Goal: Task Accomplishment & Management: Complete application form

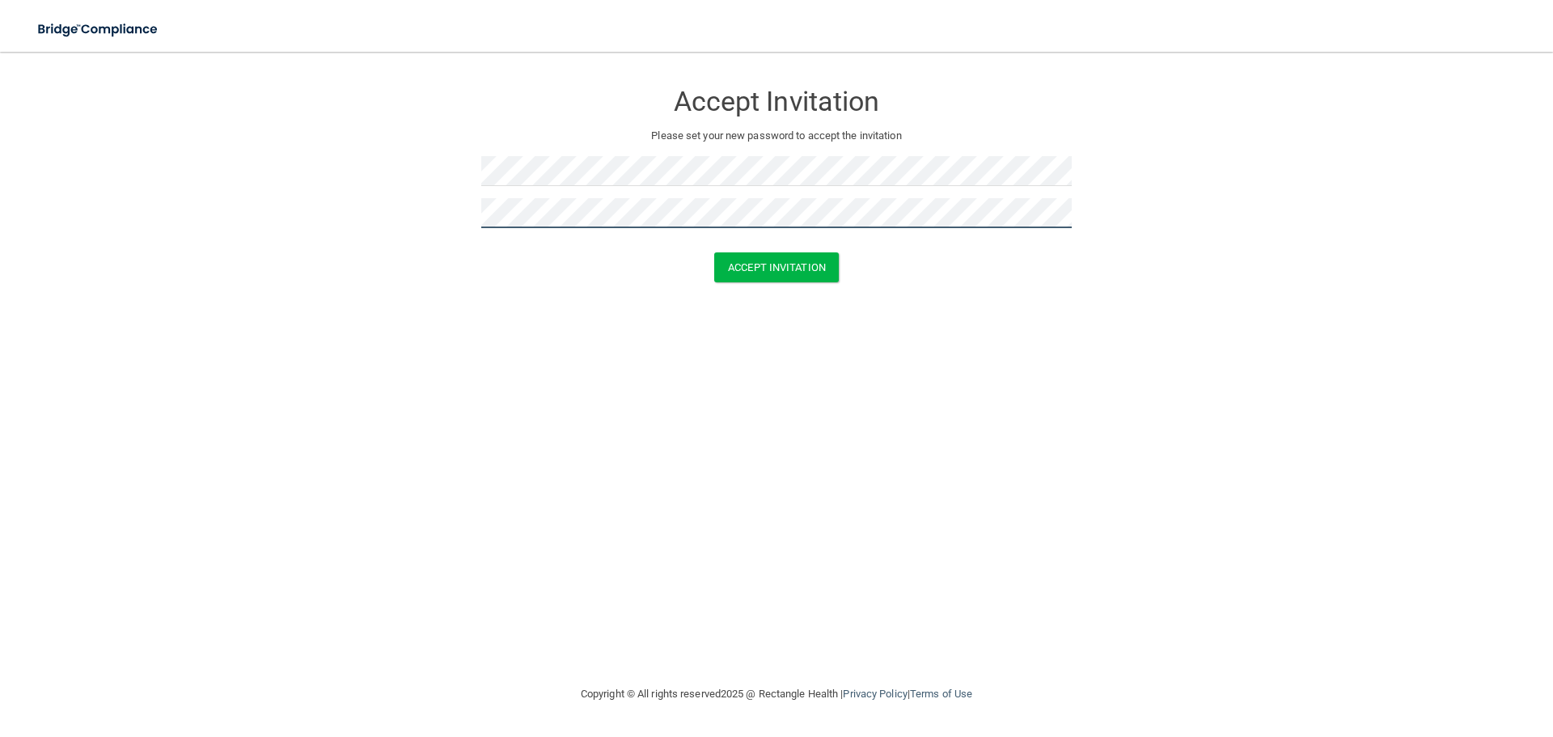
click at [714, 252] on button "Accept Invitation" at bounding box center [776, 267] width 125 height 30
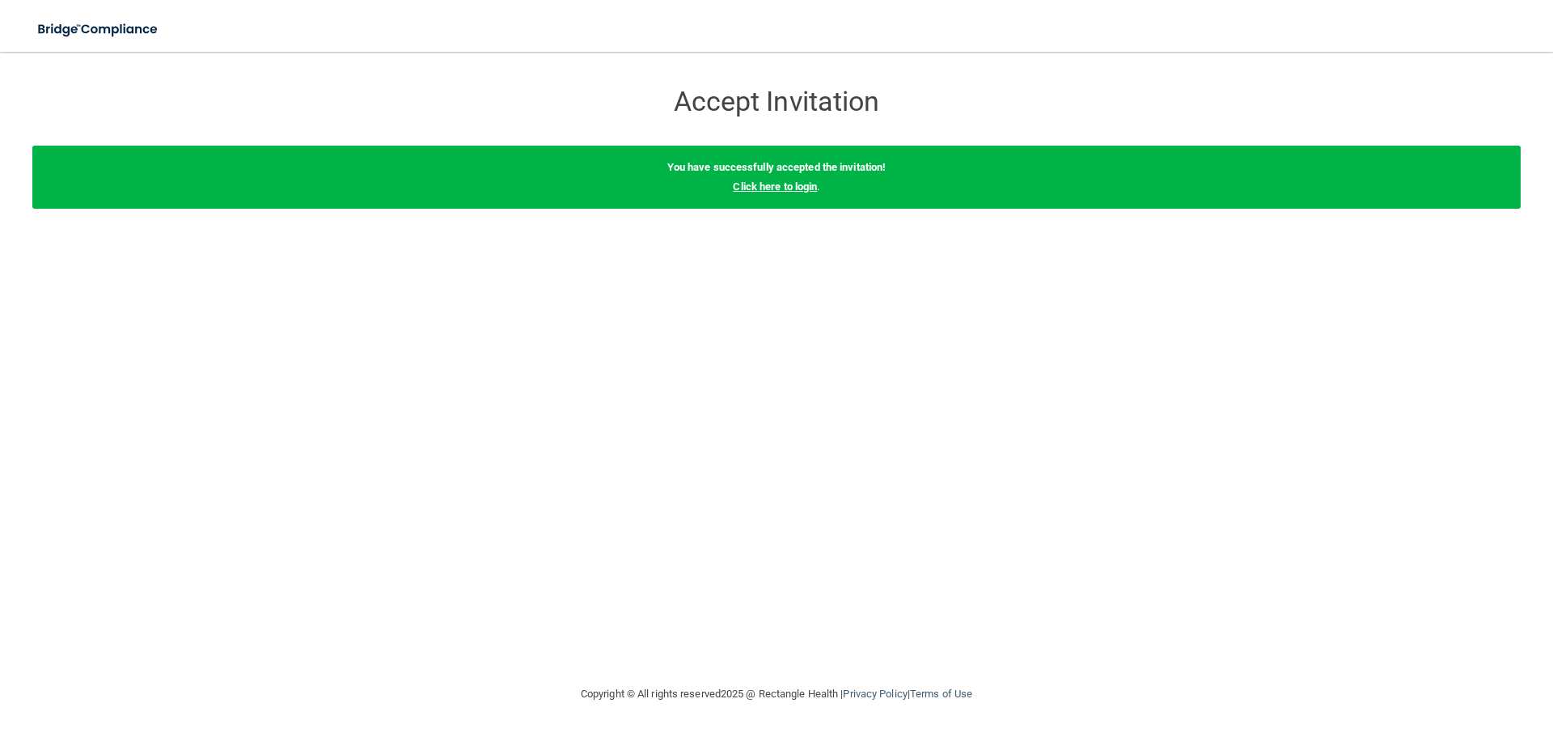
click at [790, 184] on link "Click here to login" at bounding box center [775, 186] width 84 height 12
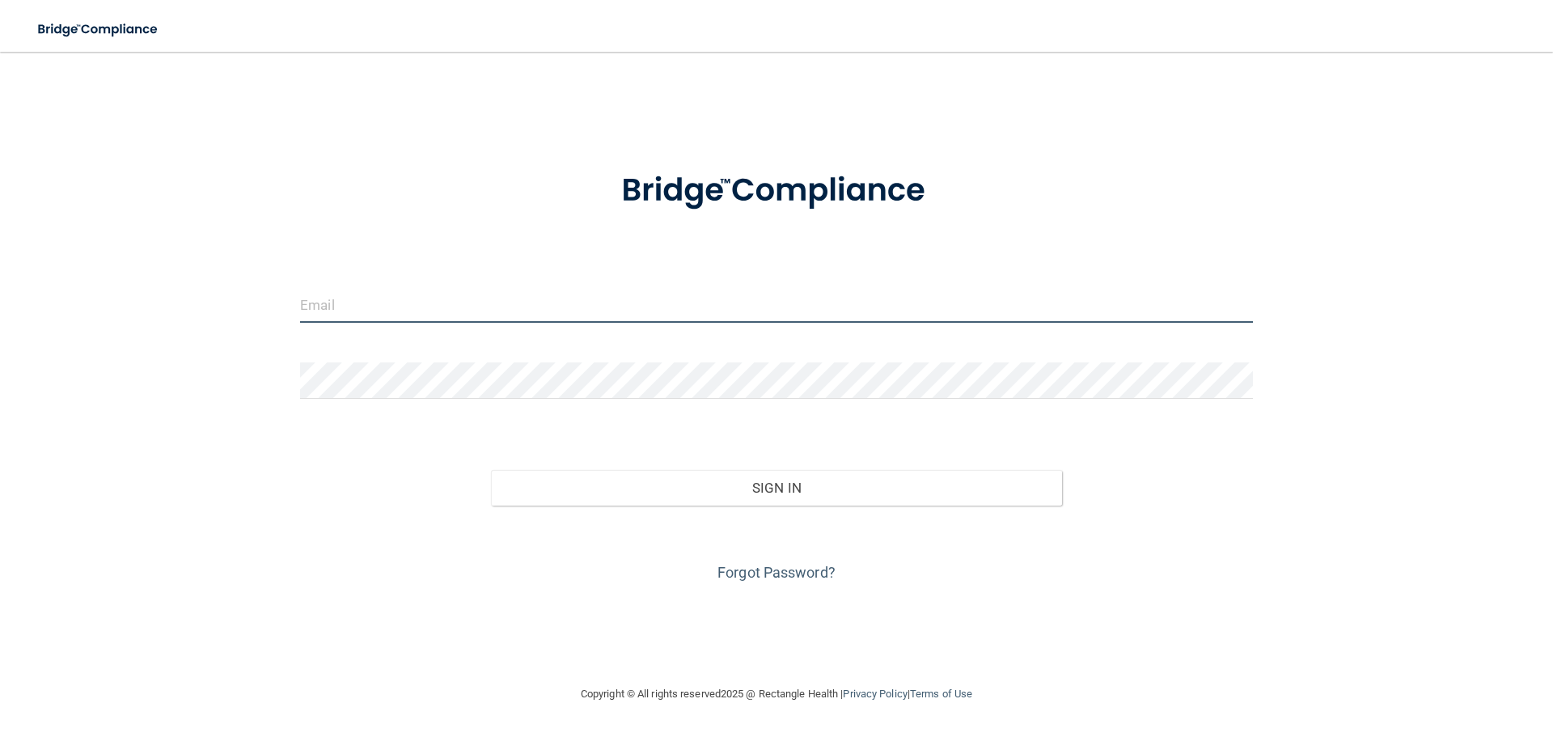
type input "[PERSON_NAME][EMAIL_ADDRESS][PERSON_NAME][DOMAIN_NAME]"
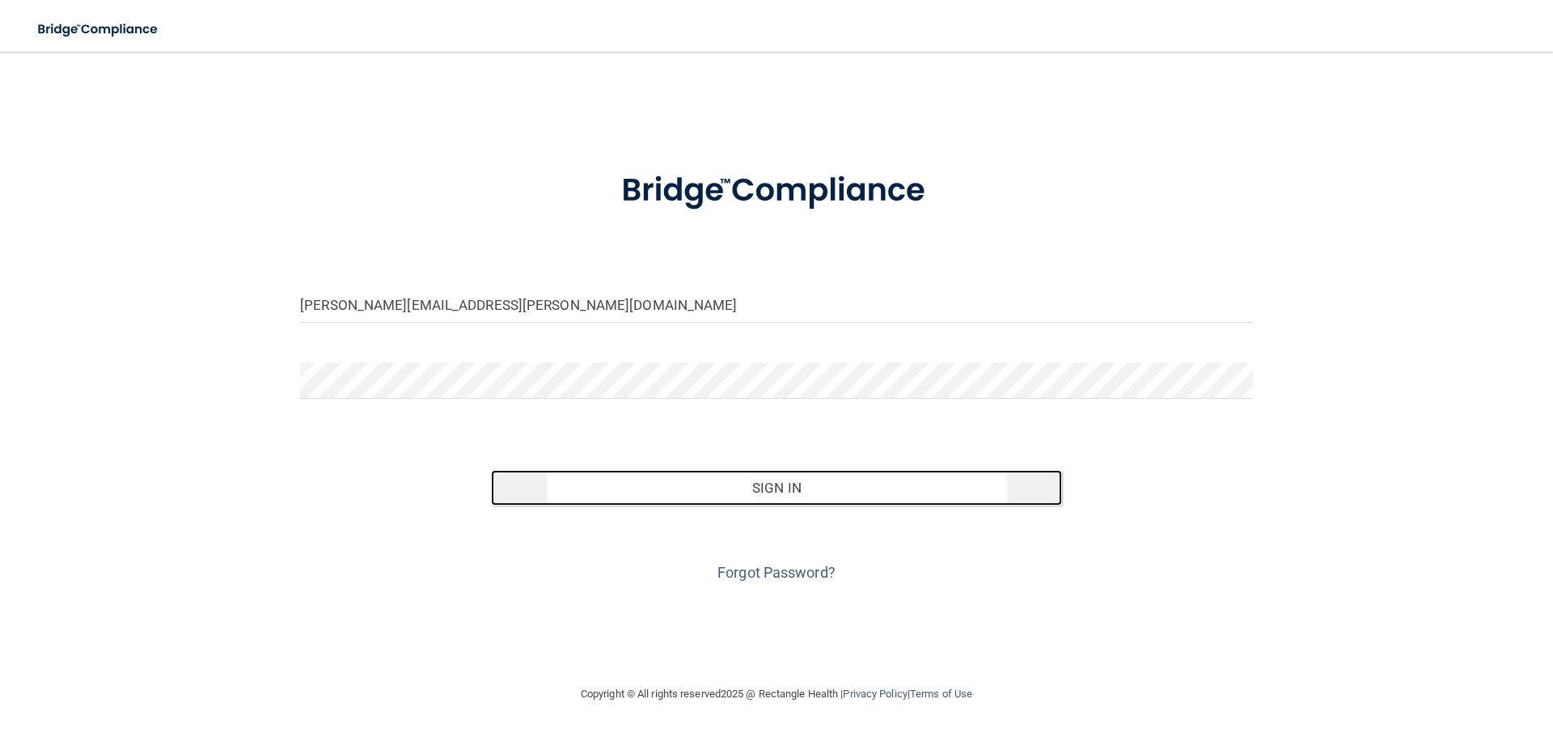
click at [752, 472] on button "Sign In" at bounding box center [777, 488] width 572 height 36
click at [797, 500] on button "Sign In" at bounding box center [777, 488] width 572 height 36
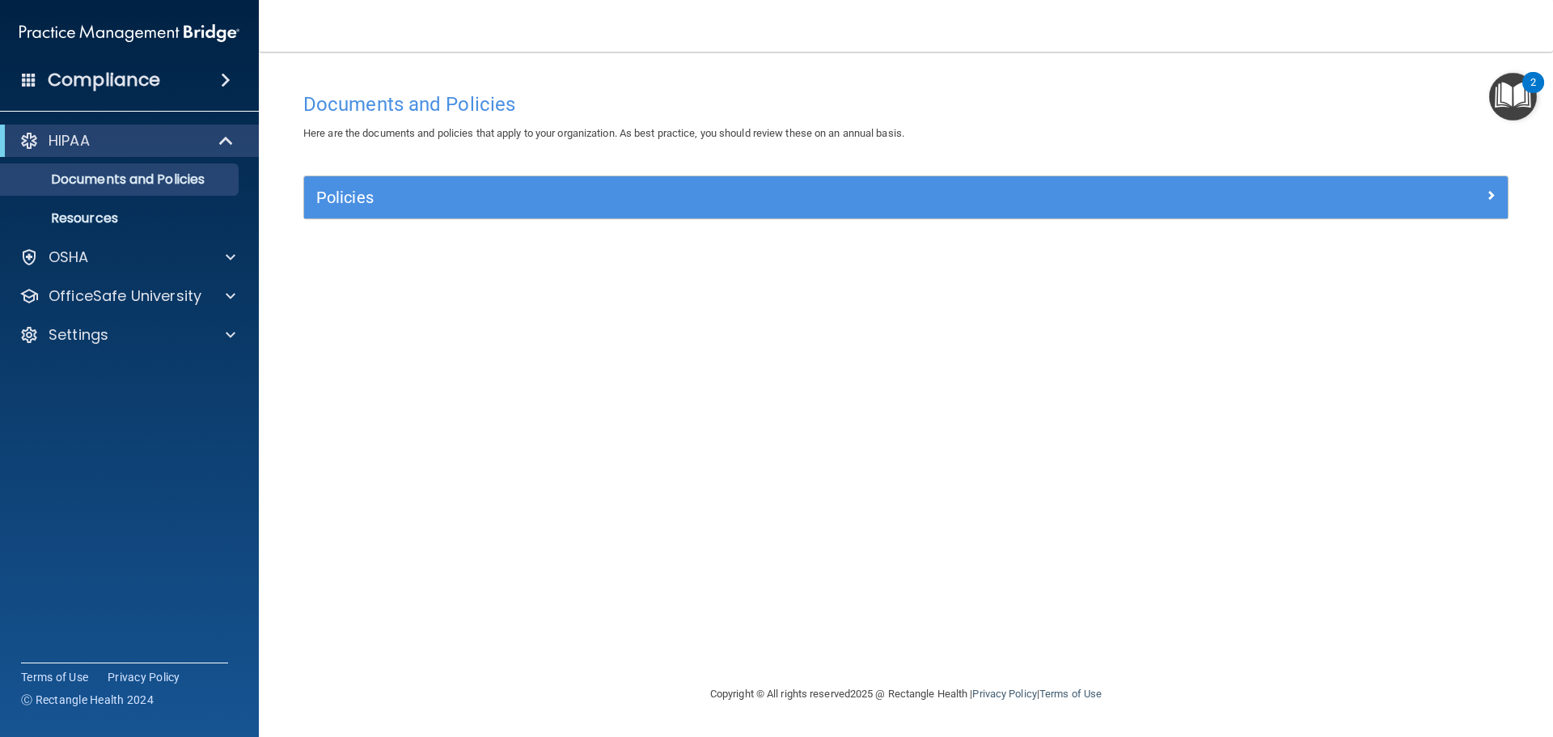
click at [221, 78] on span at bounding box center [226, 79] width 10 height 19
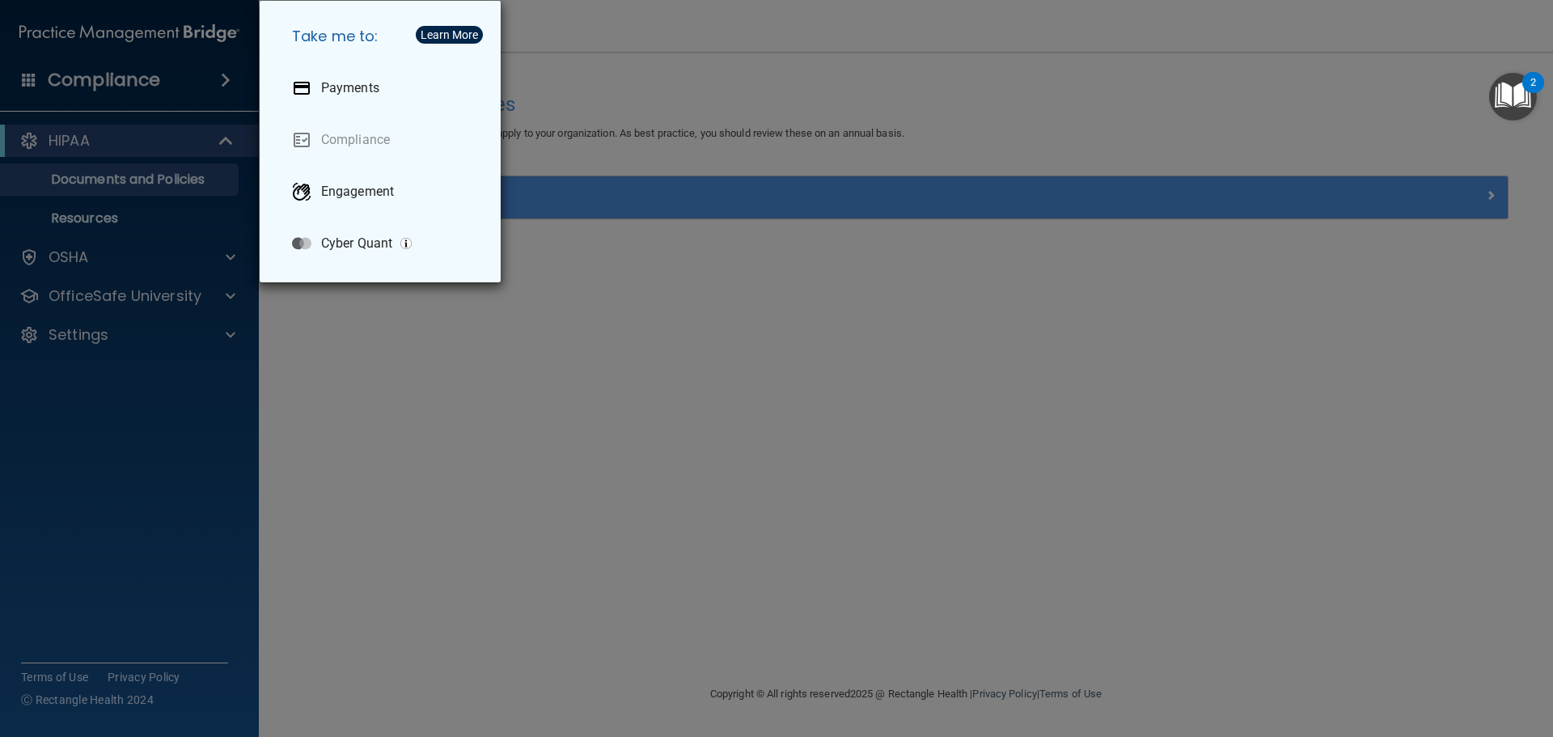
click at [158, 180] on div "Take me to: Payments Compliance Engagement Cyber Quant" at bounding box center [776, 368] width 1553 height 737
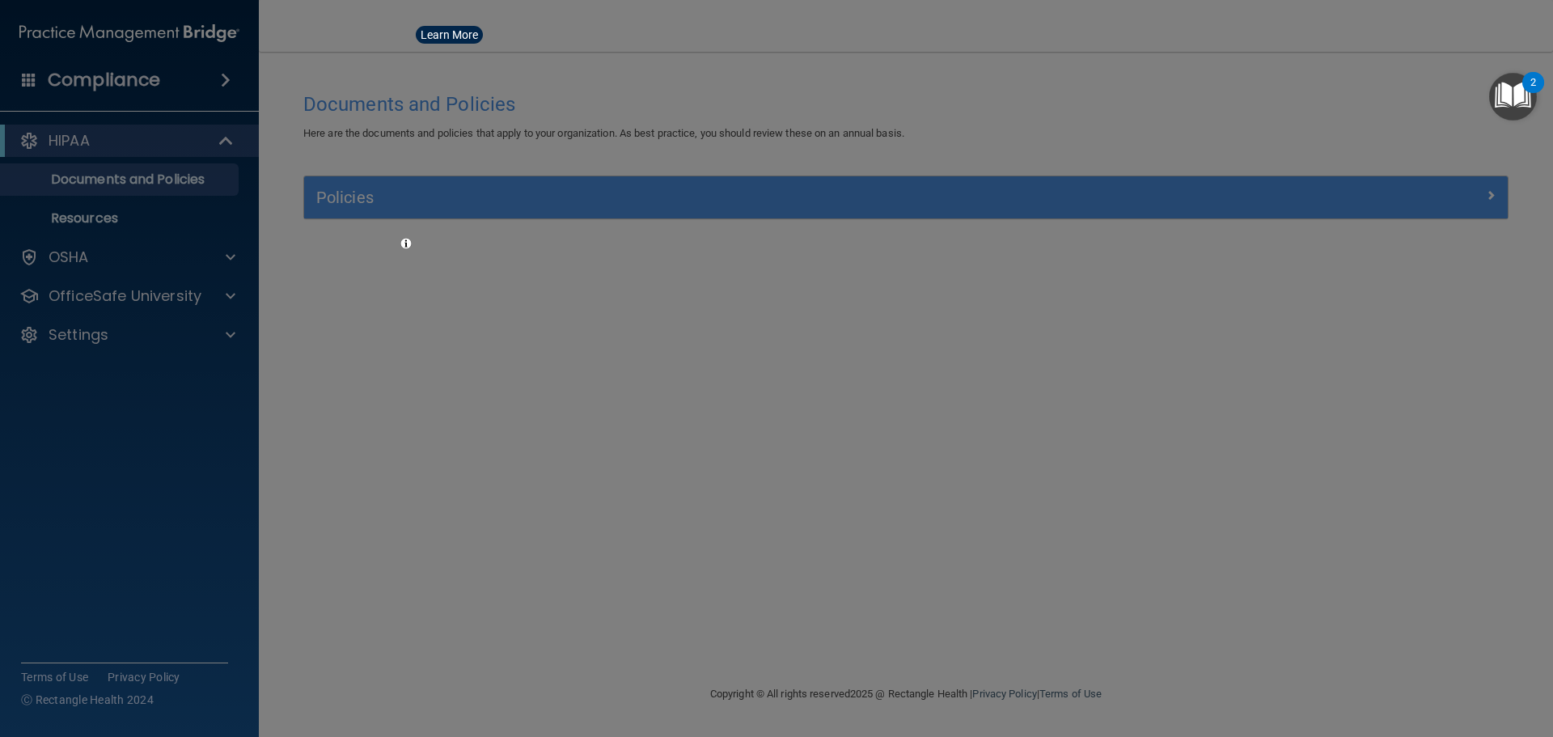
click at [181, 136] on div at bounding box center [776, 368] width 1553 height 737
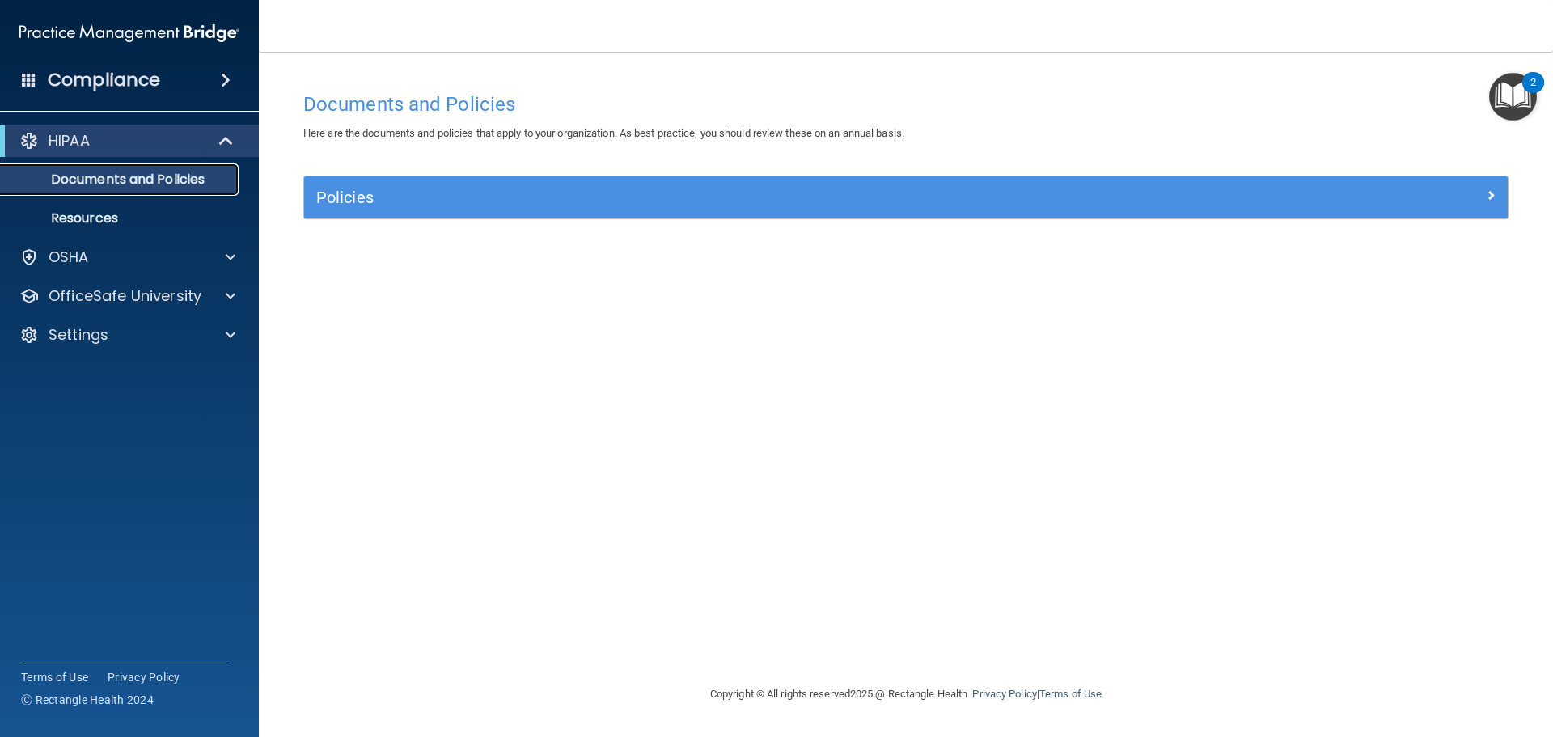
click at [155, 167] on link "Documents and Policies" at bounding box center [111, 179] width 255 height 32
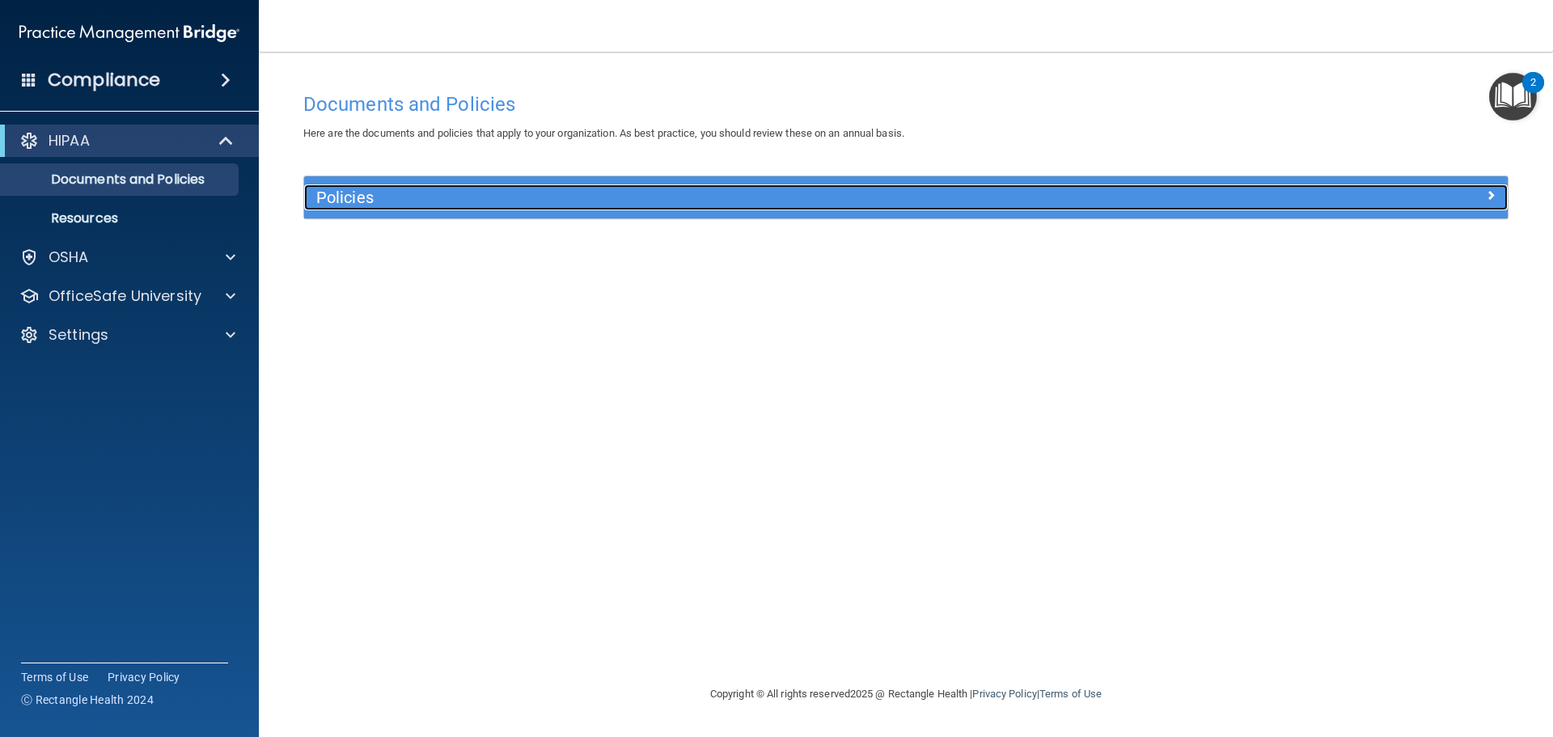
click at [1490, 188] on span at bounding box center [1491, 194] width 10 height 19
